Goal: Task Accomplishment & Management: Use online tool/utility

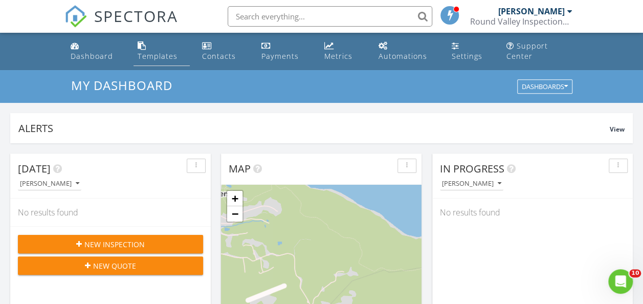
click at [160, 59] on div "Templates" at bounding box center [158, 56] width 40 height 10
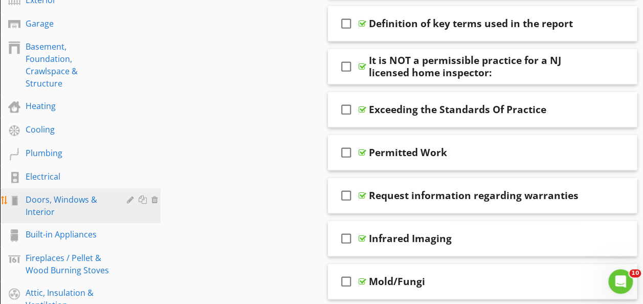
scroll to position [409, 0]
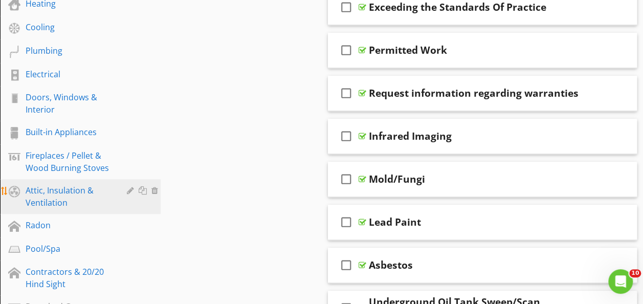
click at [46, 205] on div "Attic, Insulation & Ventilation" at bounding box center [69, 196] width 86 height 25
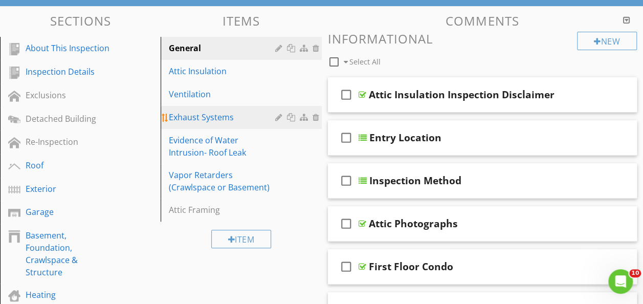
scroll to position [91, 0]
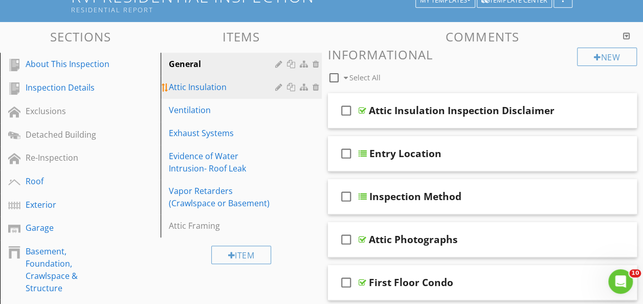
click at [194, 93] on link "Attic Insulation" at bounding box center [243, 87] width 158 height 23
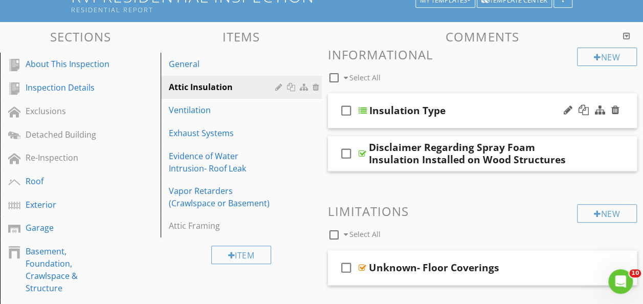
click at [362, 109] on div at bounding box center [363, 110] width 8 height 8
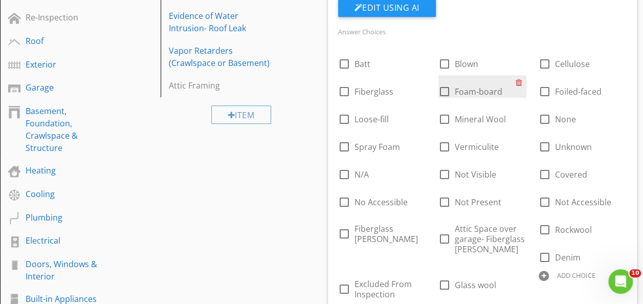
scroll to position [245, 0]
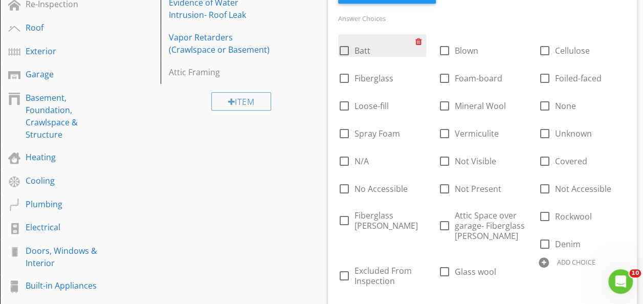
click at [419, 43] on div at bounding box center [421, 41] width 11 height 14
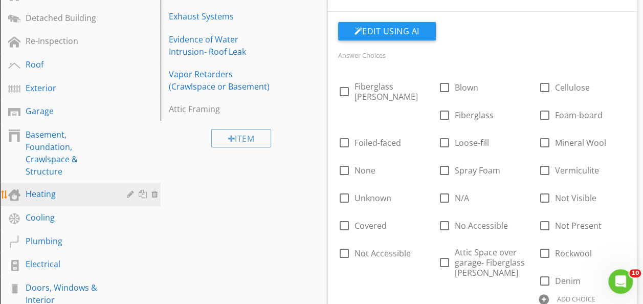
scroll to position [193, 0]
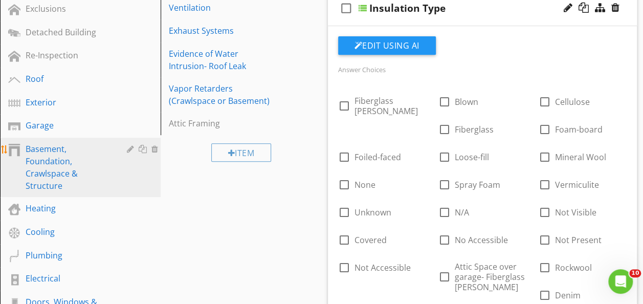
click at [53, 167] on div "Basement, Foundation, Crawlspace & Structure" at bounding box center [69, 167] width 86 height 49
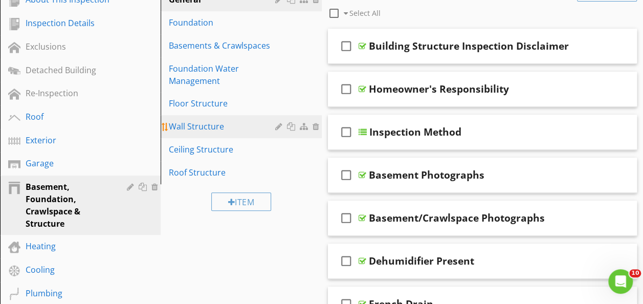
scroll to position [142, 0]
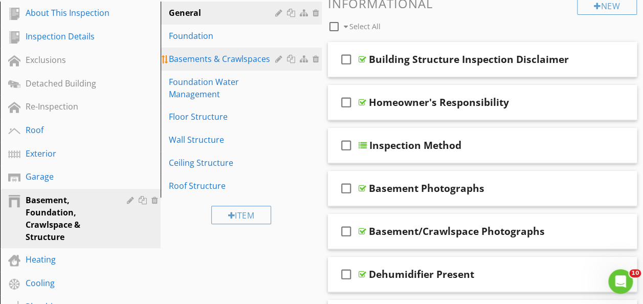
click at [201, 57] on div "Basements & Crawlspaces" at bounding box center [223, 59] width 109 height 12
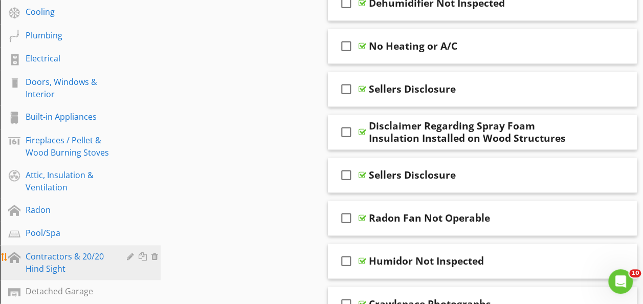
scroll to position [245, 0]
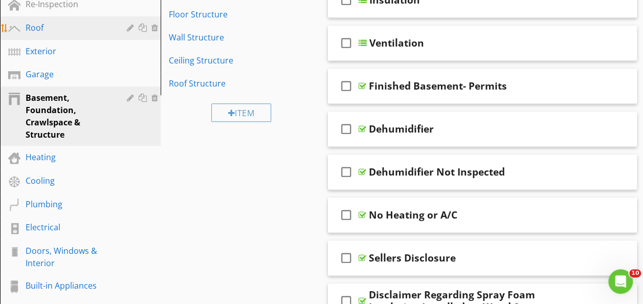
click at [60, 33] on div "Roof" at bounding box center [69, 27] width 86 height 12
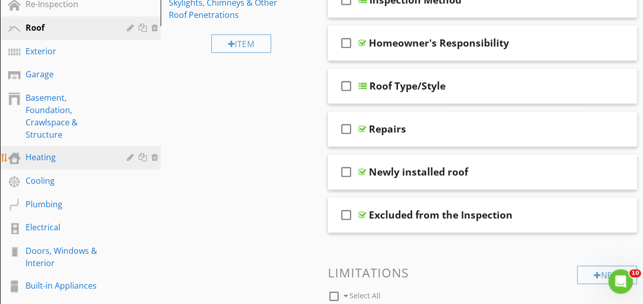
click at [47, 160] on div "Heating" at bounding box center [69, 157] width 86 height 12
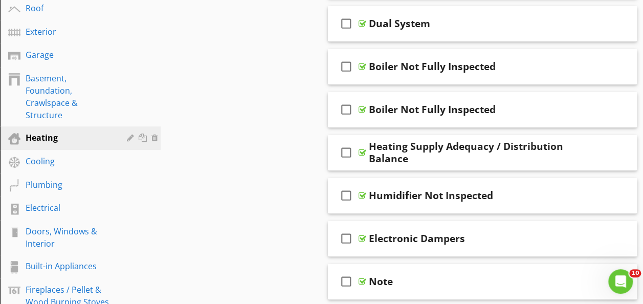
scroll to position [246, 0]
